Goal: Check status: Check status

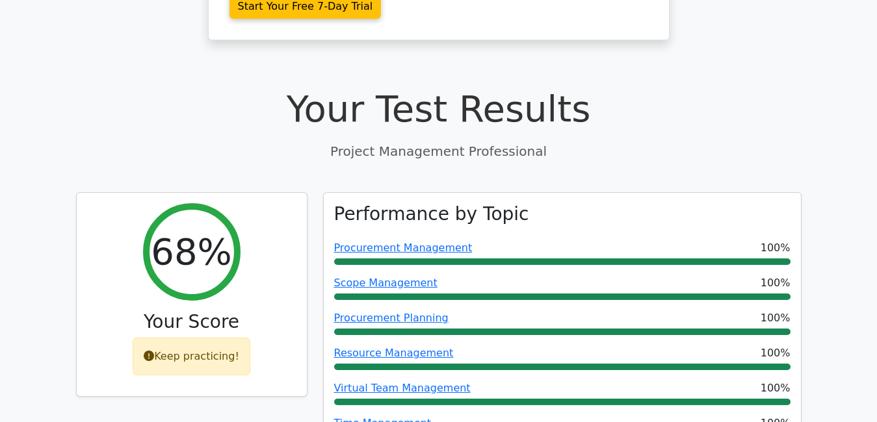
scroll to position [439, 0]
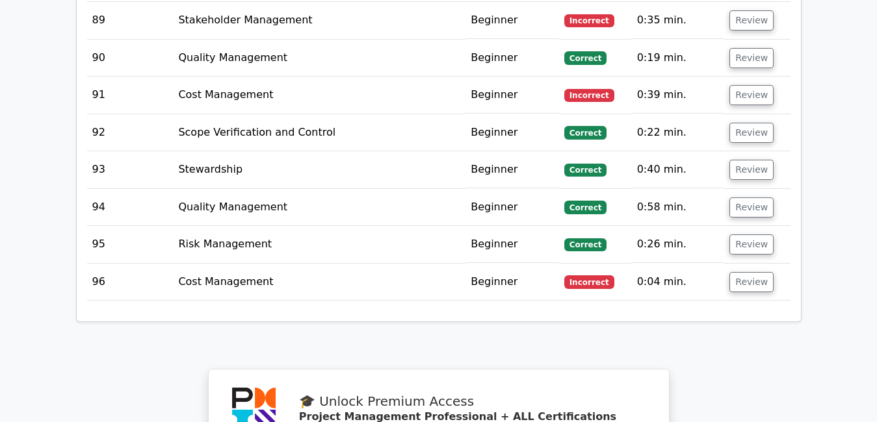
scroll to position [5937, 0]
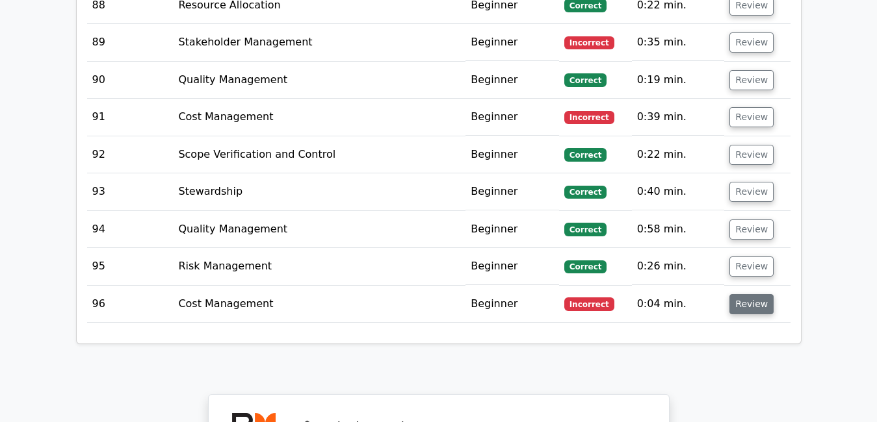
click at [744, 294] on button "Review" at bounding box center [751, 304] width 44 height 20
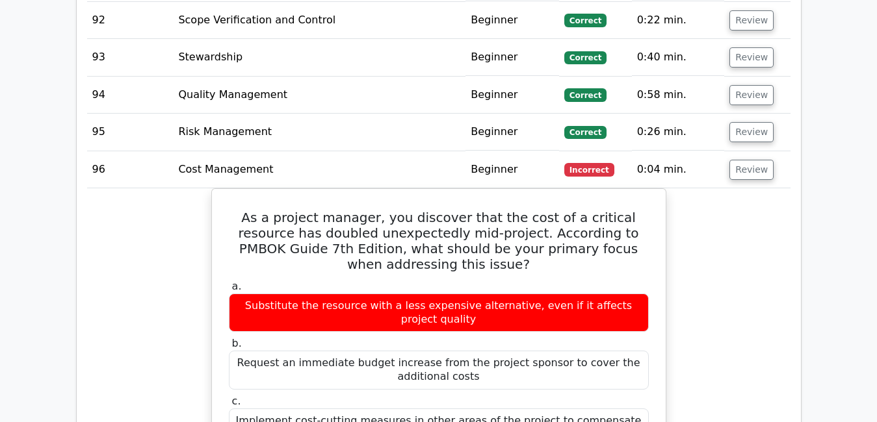
scroll to position [6118, 0]
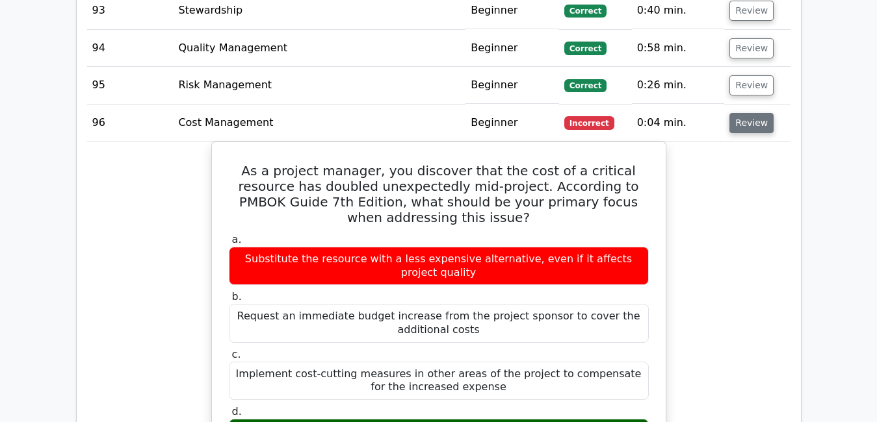
click at [756, 113] on button "Review" at bounding box center [751, 123] width 44 height 20
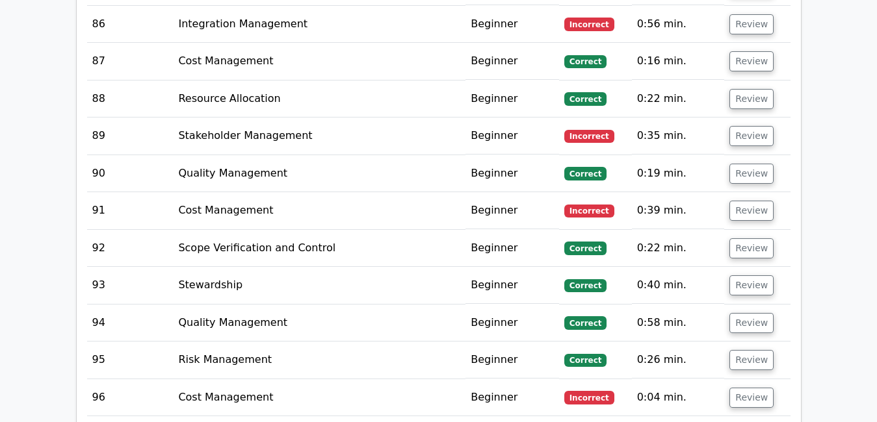
scroll to position [5832, 0]
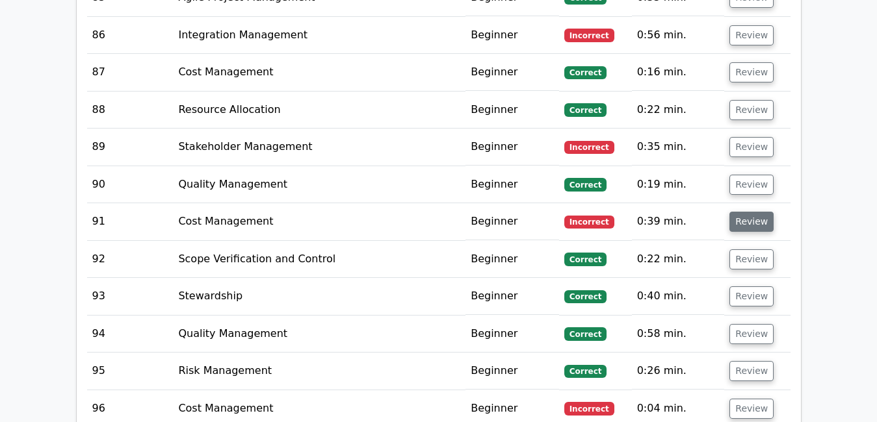
click at [754, 212] on button "Review" at bounding box center [751, 222] width 44 height 20
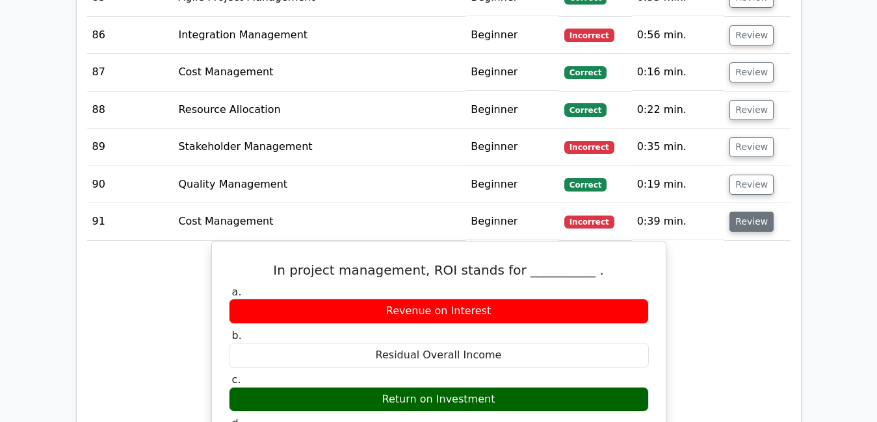
click at [753, 212] on button "Review" at bounding box center [751, 222] width 44 height 20
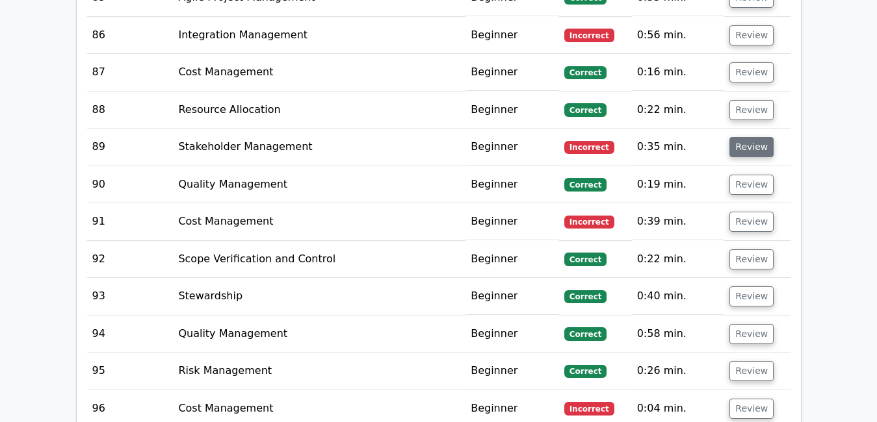
click at [743, 137] on button "Review" at bounding box center [751, 147] width 44 height 20
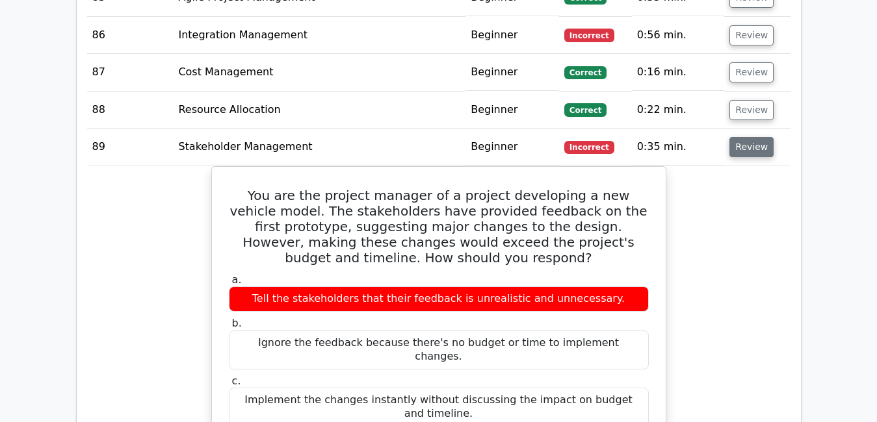
click at [743, 137] on button "Review" at bounding box center [751, 147] width 44 height 20
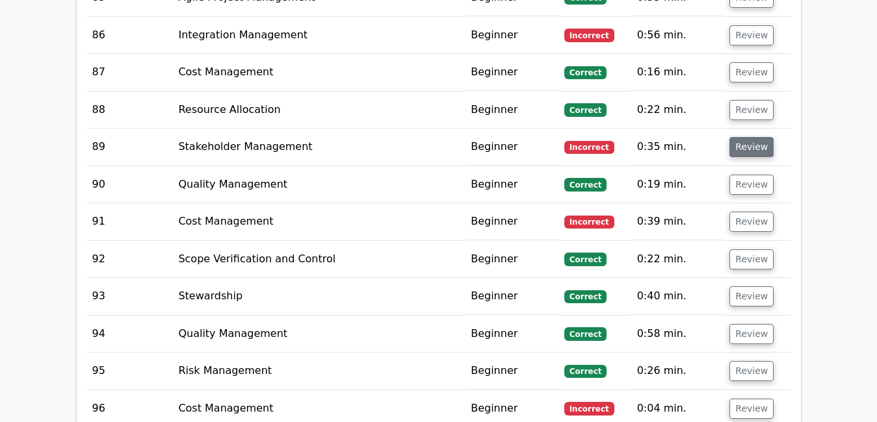
click at [743, 137] on button "Review" at bounding box center [751, 147] width 44 height 20
